Goal: Book appointment/travel/reservation

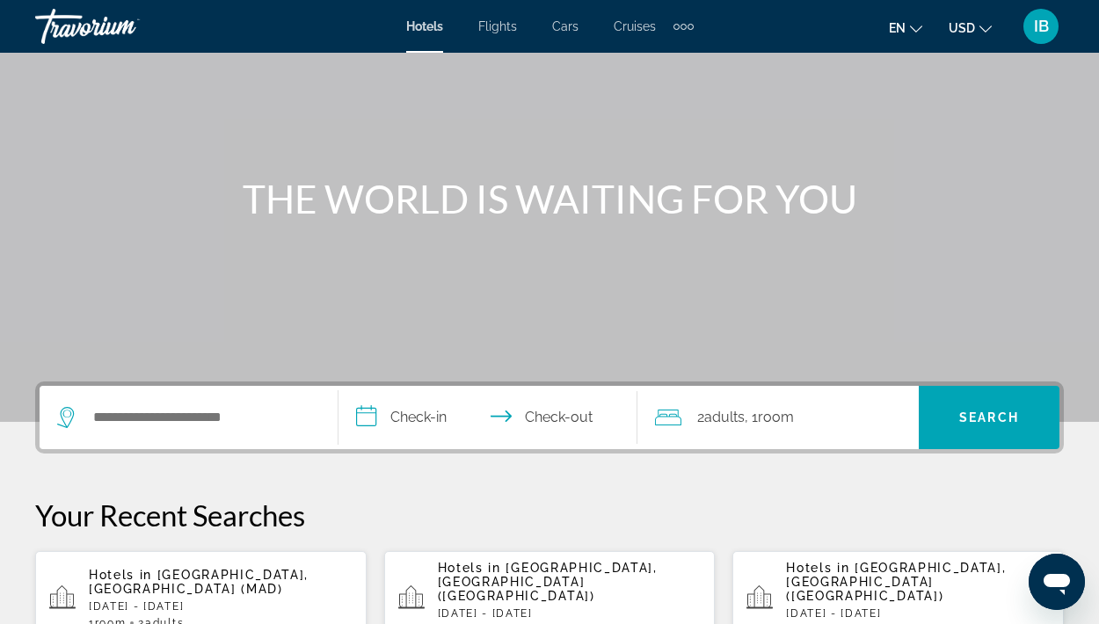
scroll to position [114, 0]
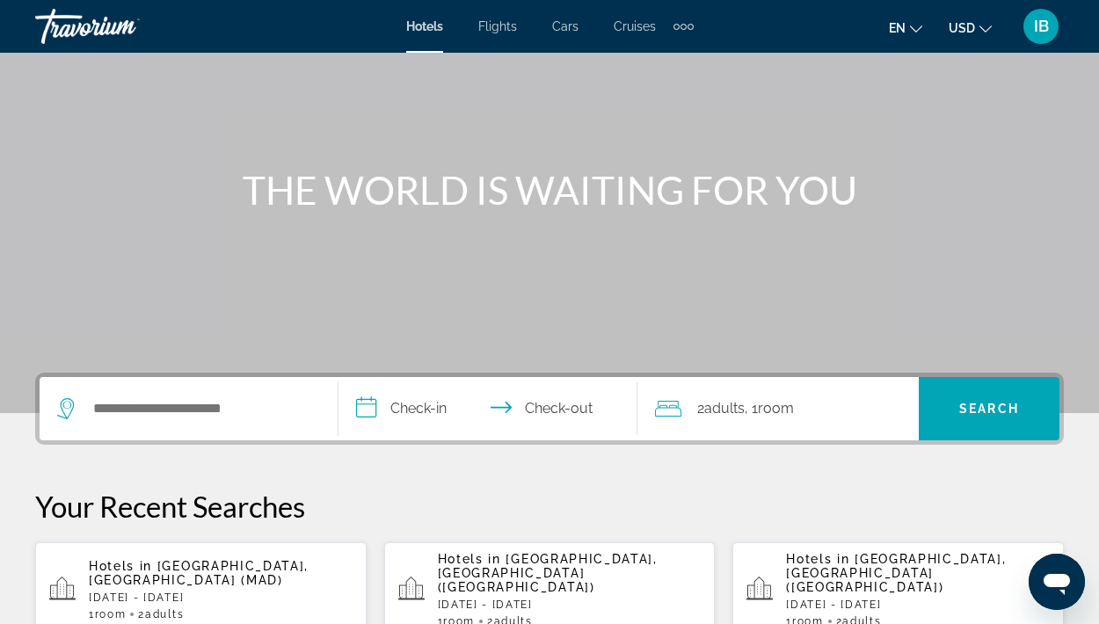
click at [526, 536] on p "[DATE] - [DATE]" at bounding box center [570, 605] width 264 height 12
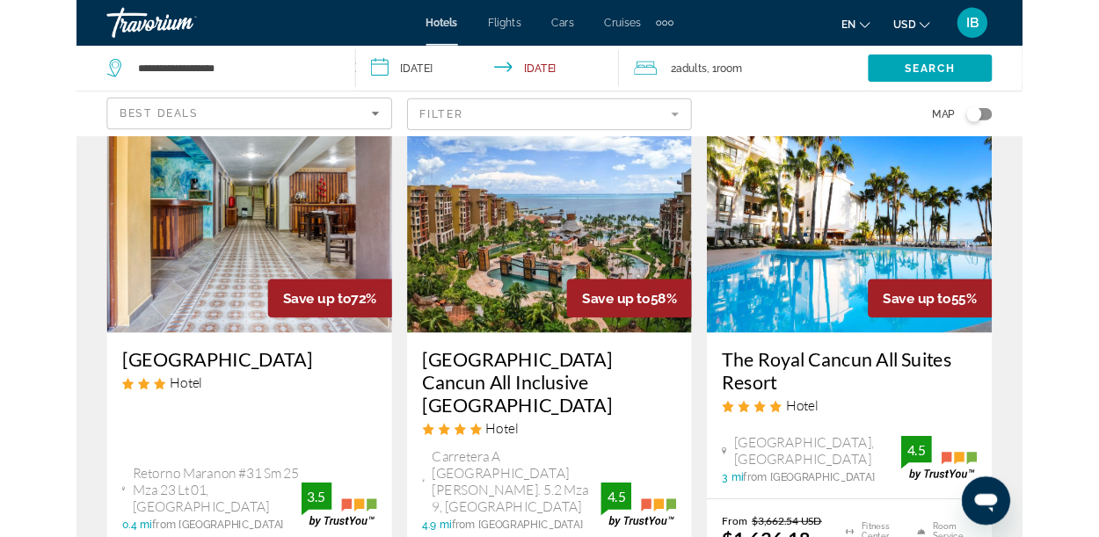
scroll to position [54, 0]
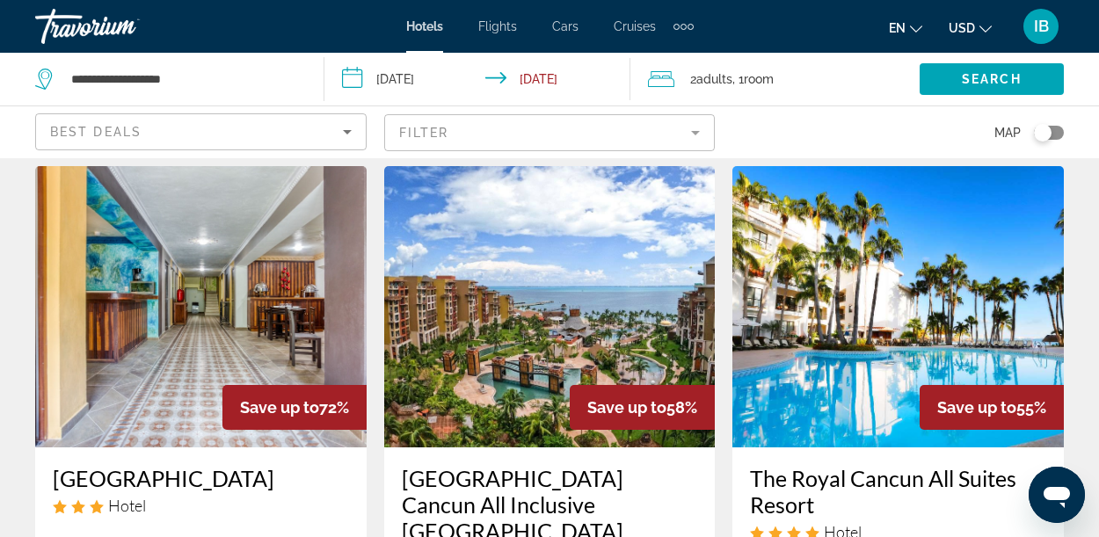
click at [984, 25] on icon "Change currency" at bounding box center [985, 29] width 12 height 12
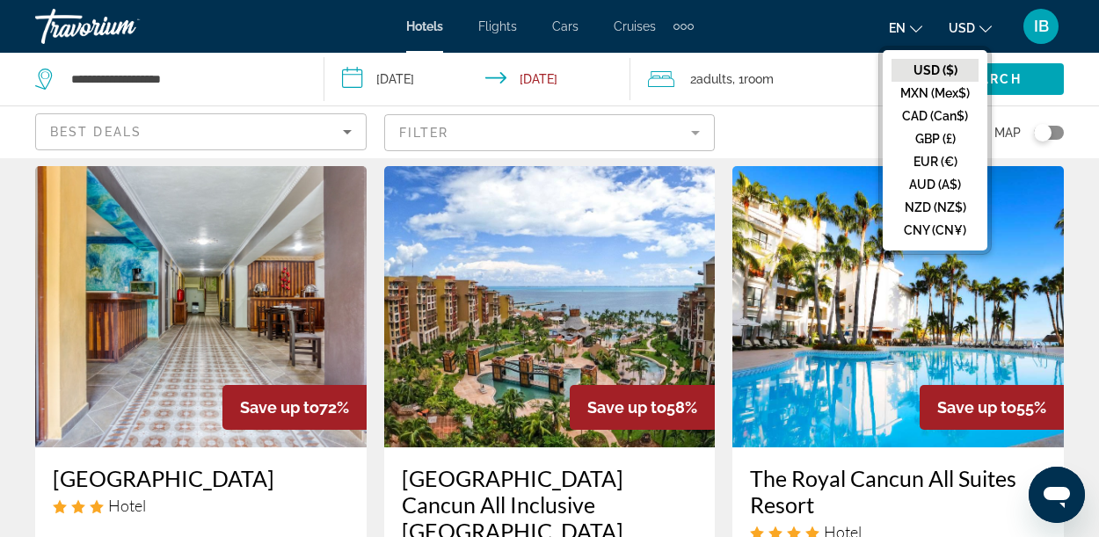
click at [963, 119] on button "CAD (Can$)" at bounding box center [934, 116] width 87 height 23
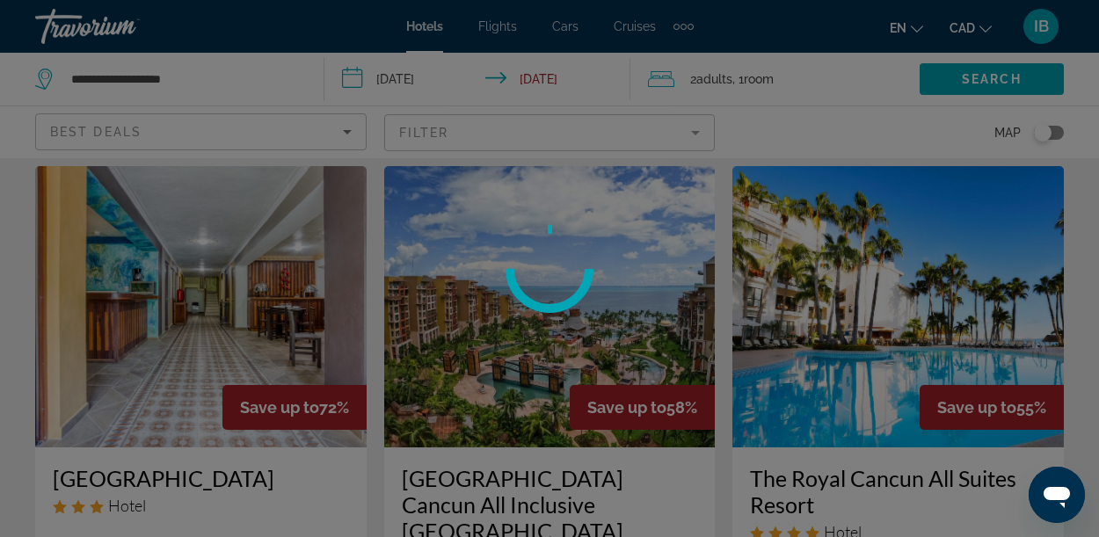
scroll to position [0, 0]
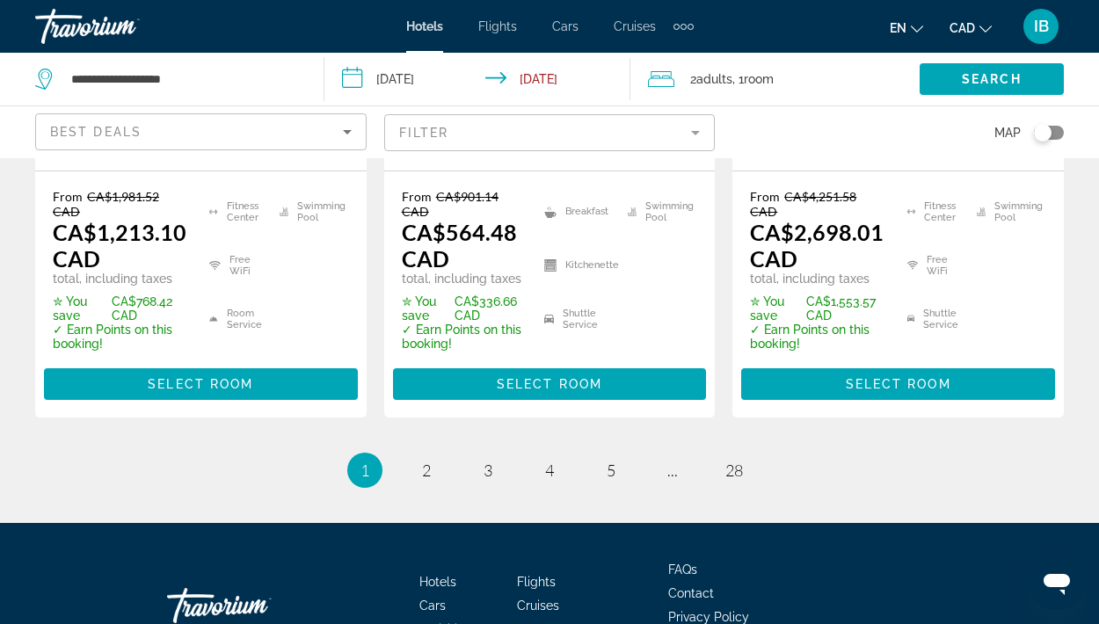
scroll to position [2875, 0]
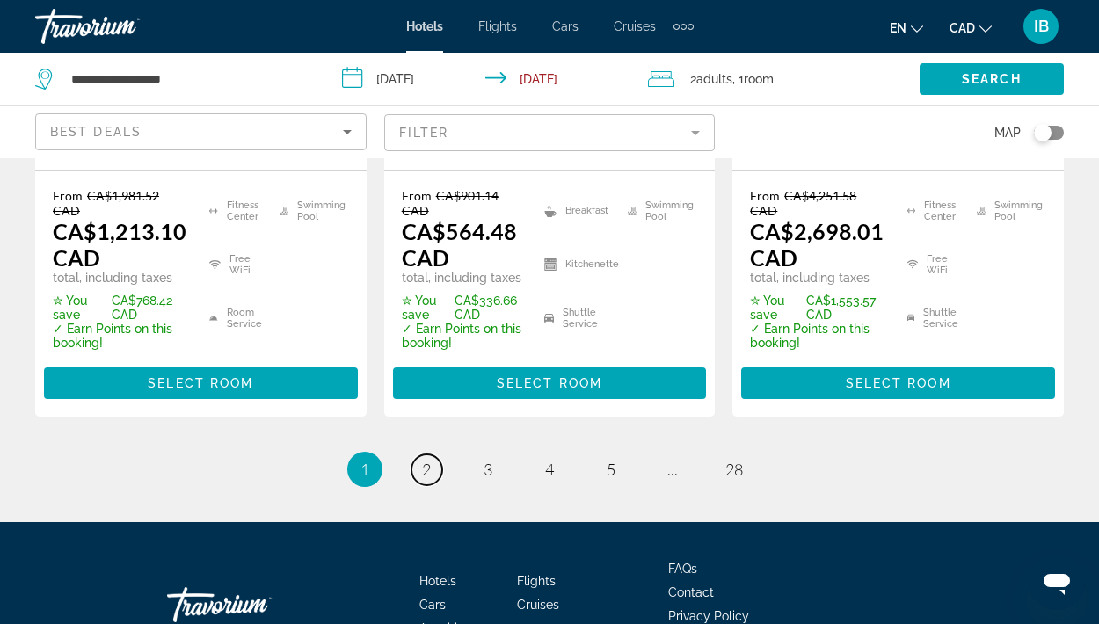
click at [426, 460] on span "2" at bounding box center [426, 469] width 9 height 19
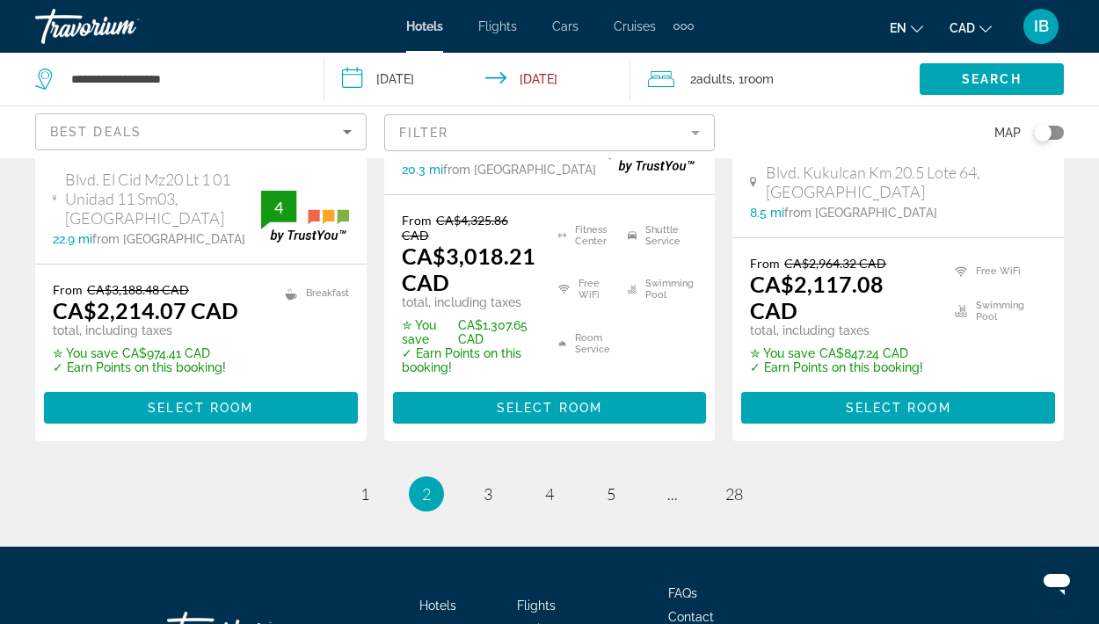
scroll to position [2830, 0]
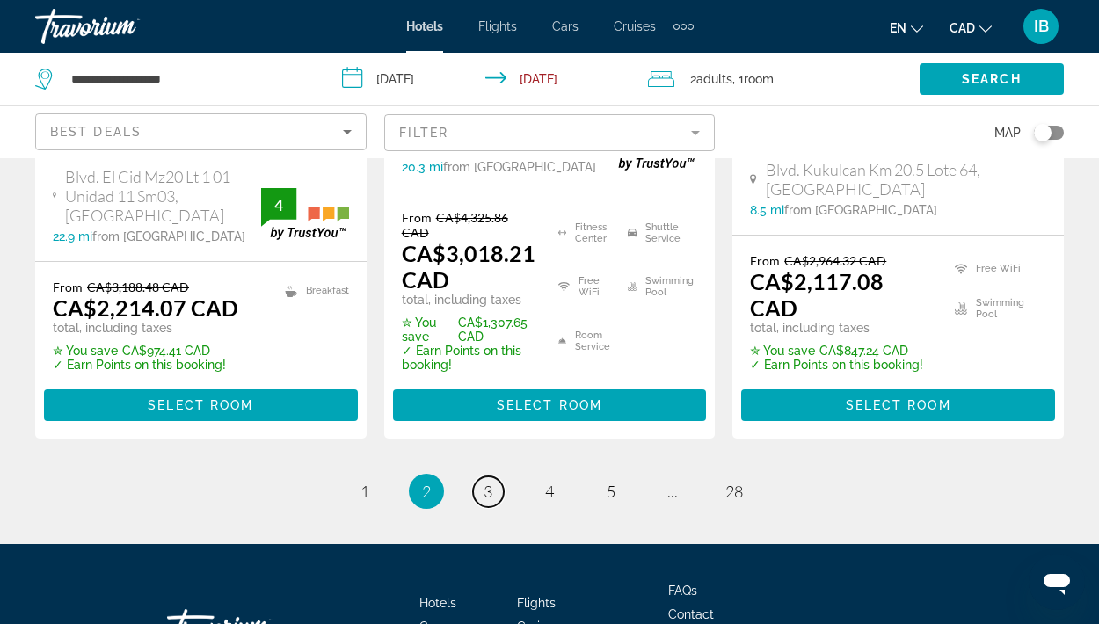
click at [488, 482] on span "3" at bounding box center [487, 491] width 9 height 19
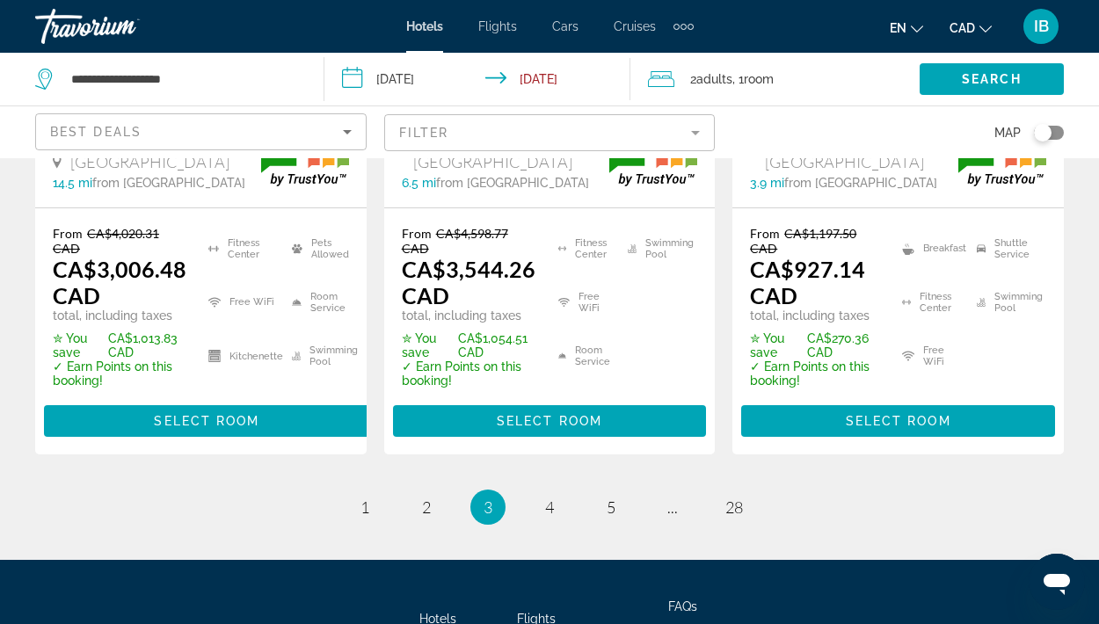
scroll to position [2858, 0]
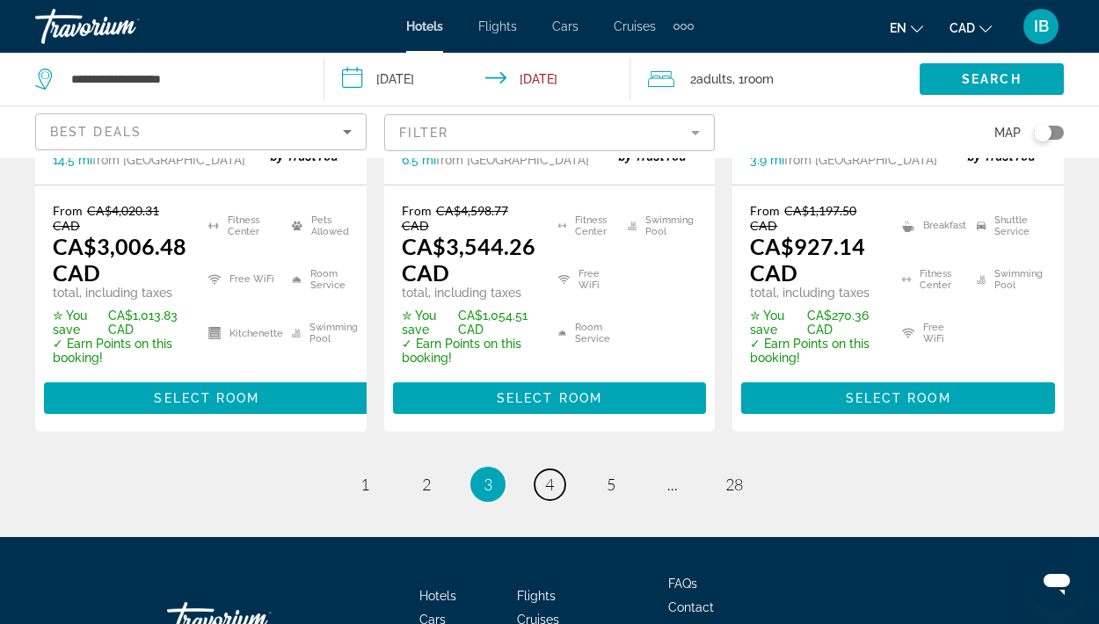
click at [558, 469] on link "page 4" at bounding box center [549, 484] width 31 height 31
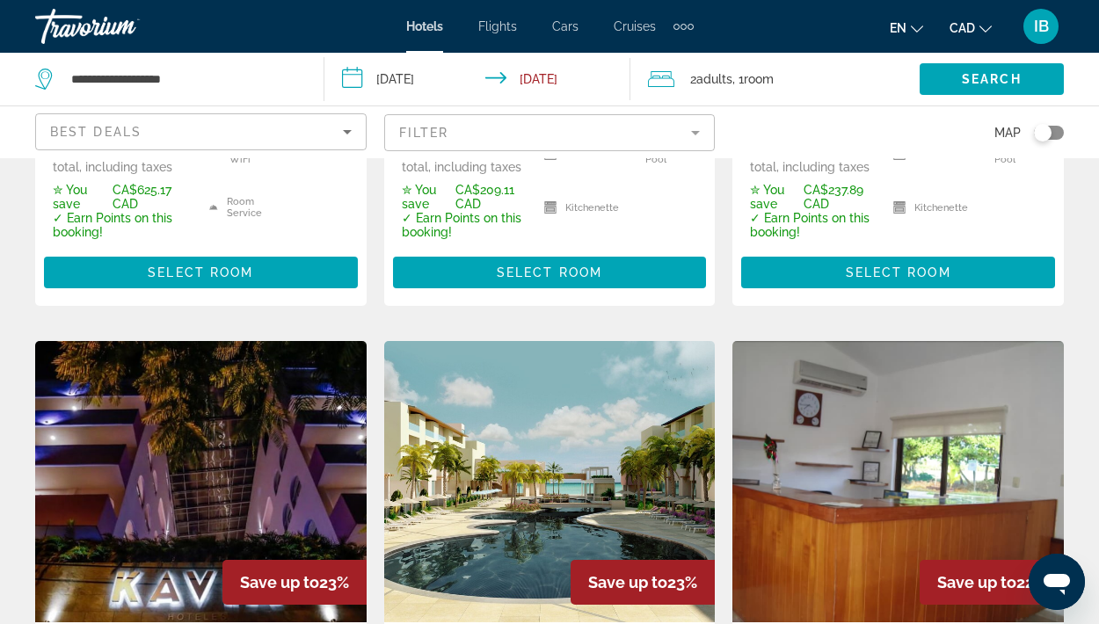
scroll to position [624, 0]
click at [366, 81] on input "**********" at bounding box center [481, 82] width 314 height 58
